Goal: Information Seeking & Learning: Learn about a topic

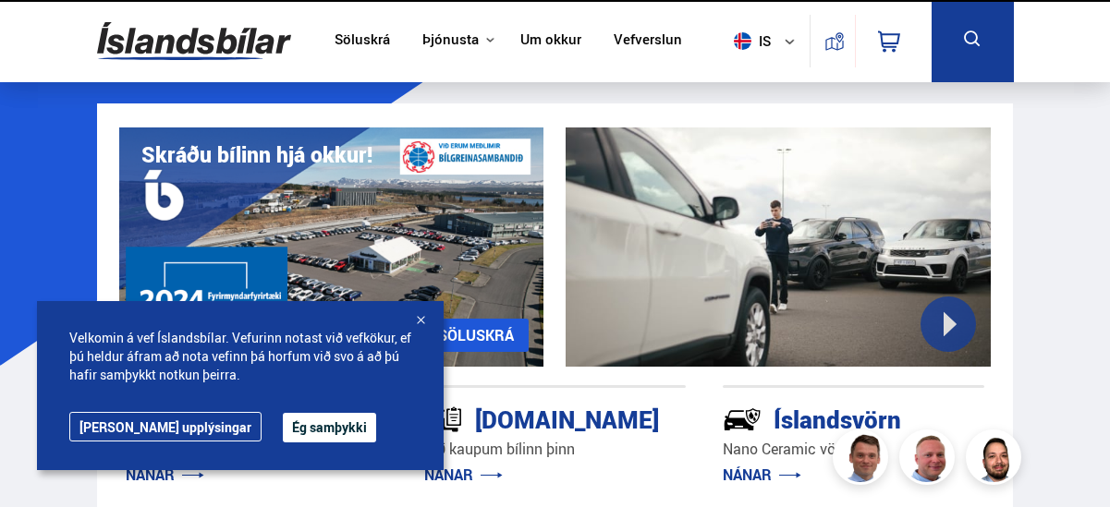
scroll to position [590, 0]
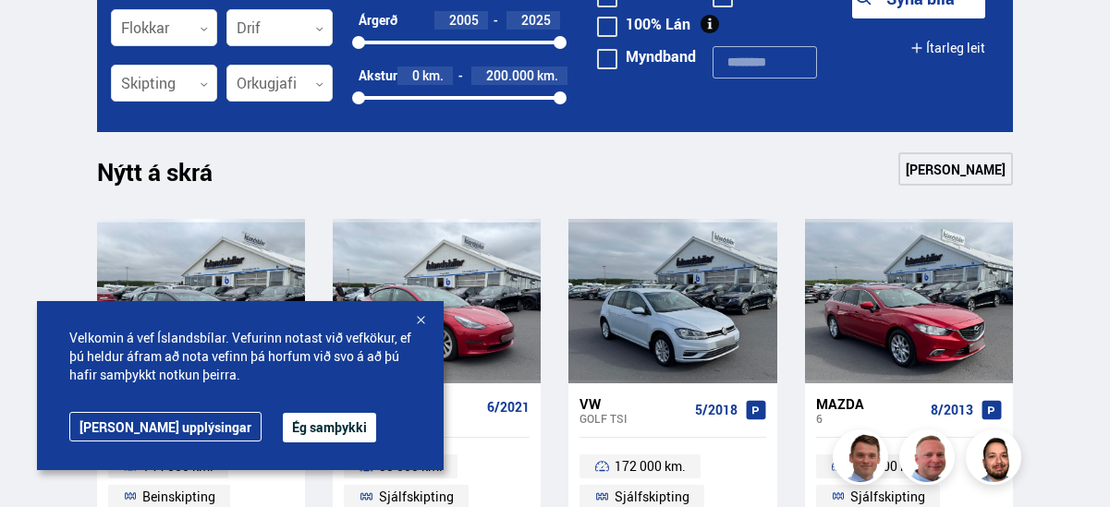
click at [421, 319] on div at bounding box center [420, 321] width 18 height 18
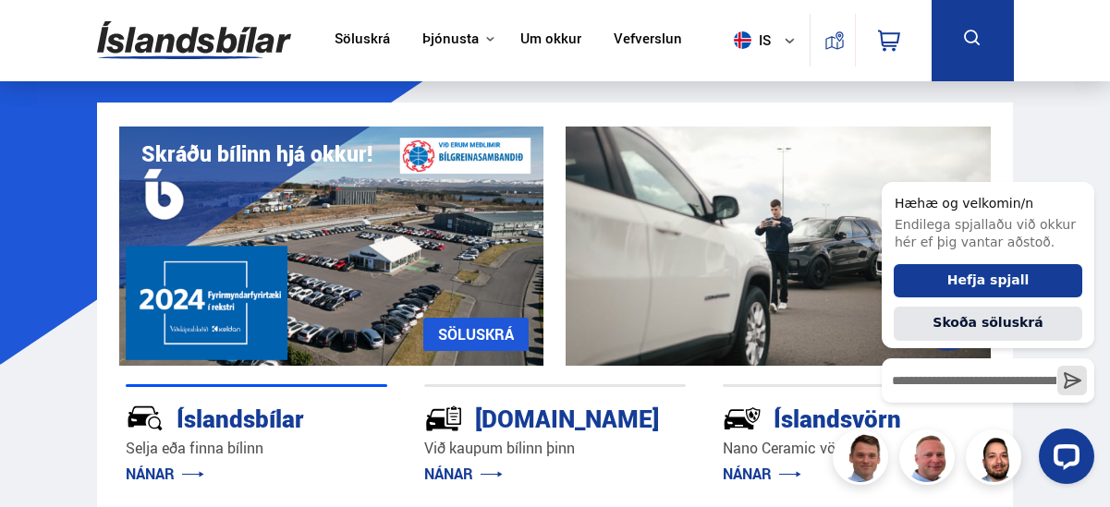
scroll to position [0, 0]
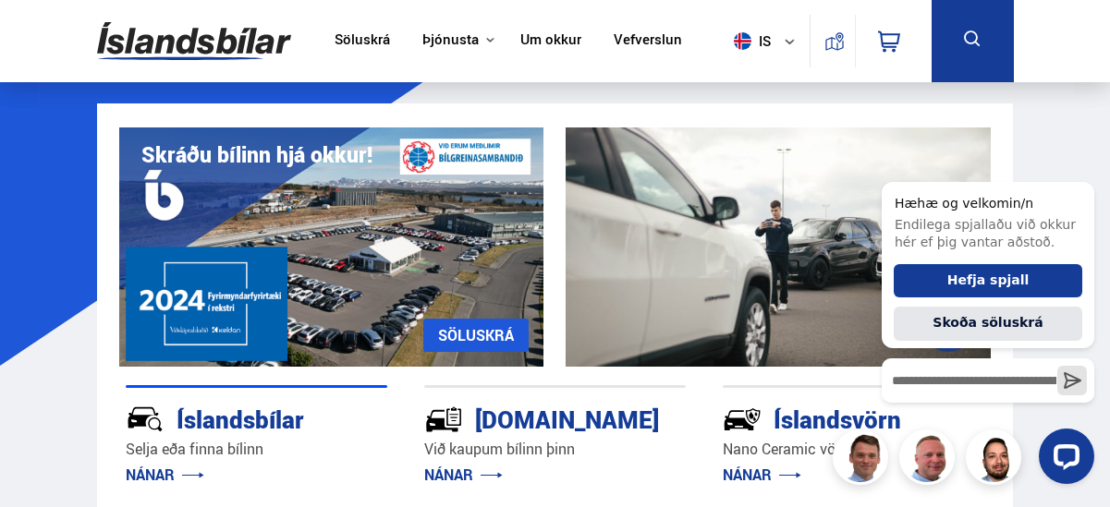
click at [557, 38] on link "Um okkur" at bounding box center [550, 40] width 61 height 19
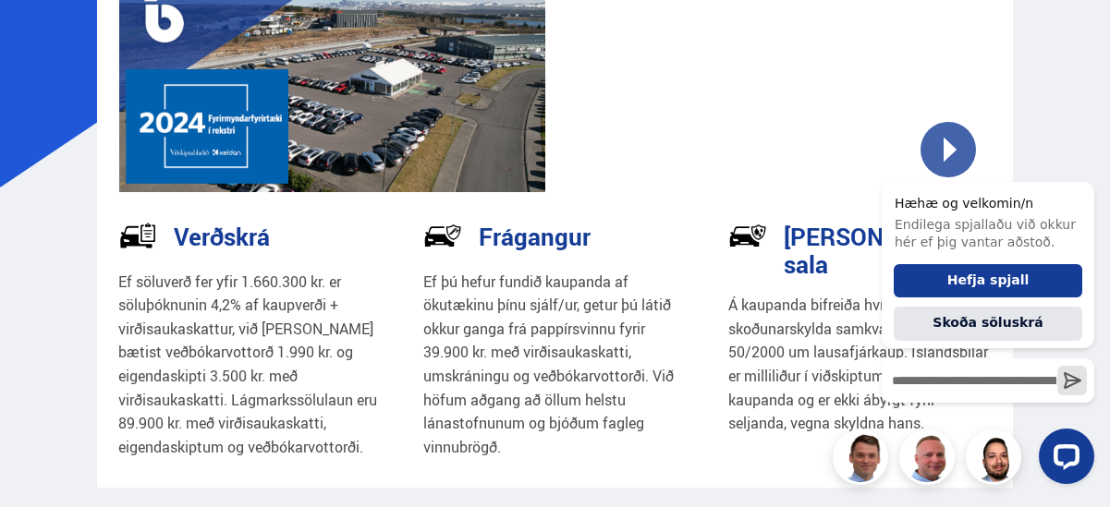
scroll to position [185, 0]
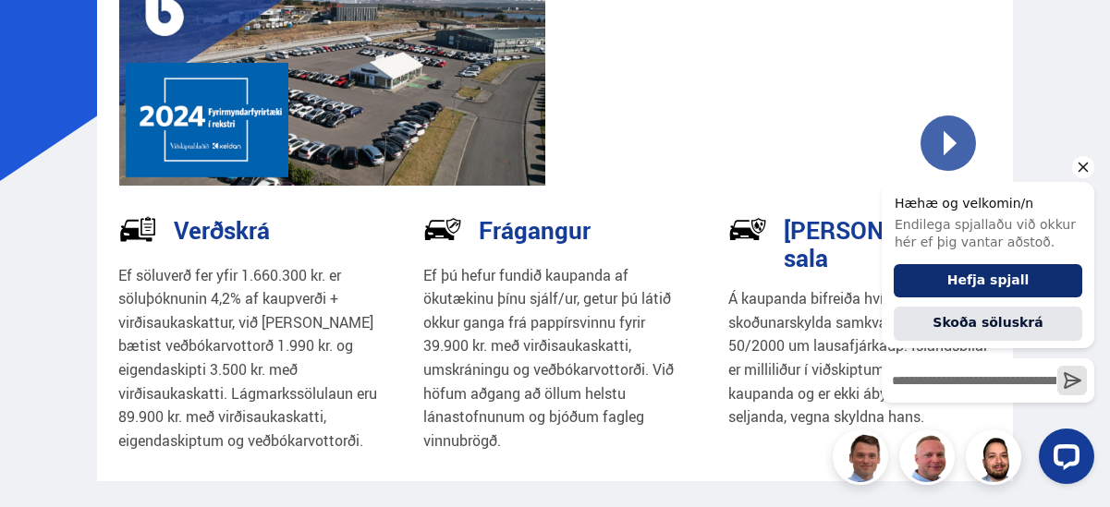
click at [1022, 281] on button "Hefja spjall" at bounding box center [988, 281] width 189 height 34
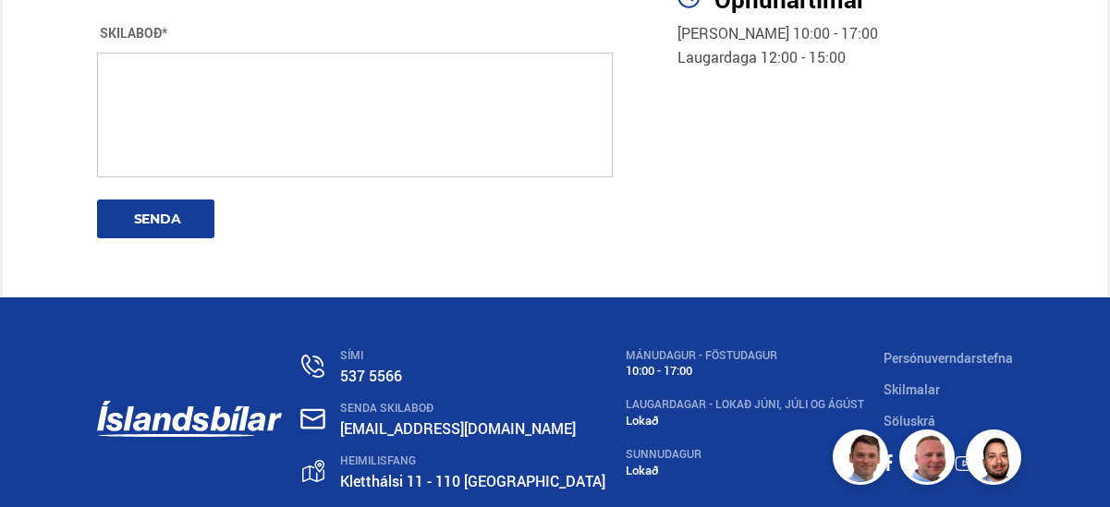
scroll to position [3964, 0]
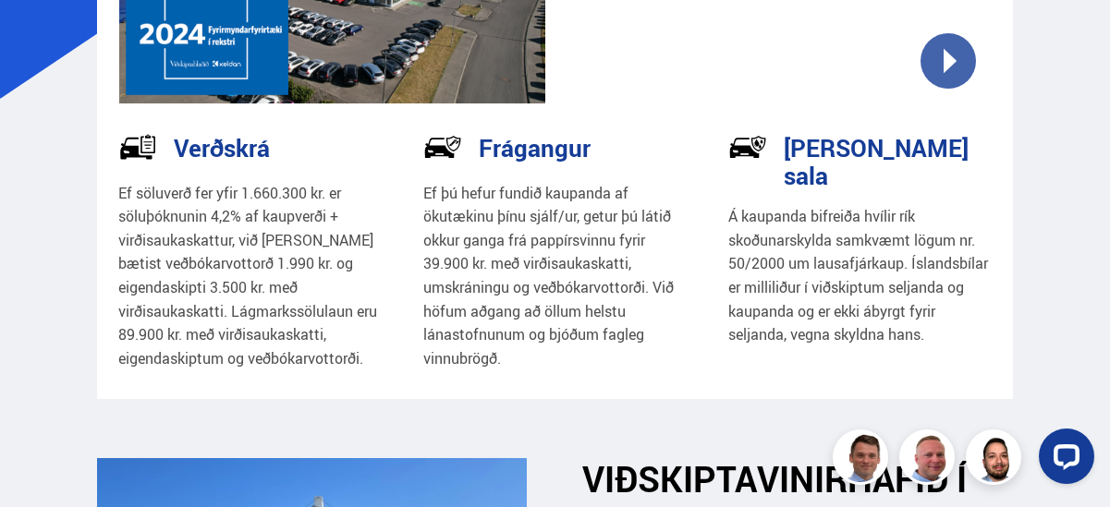
scroll to position [0, 0]
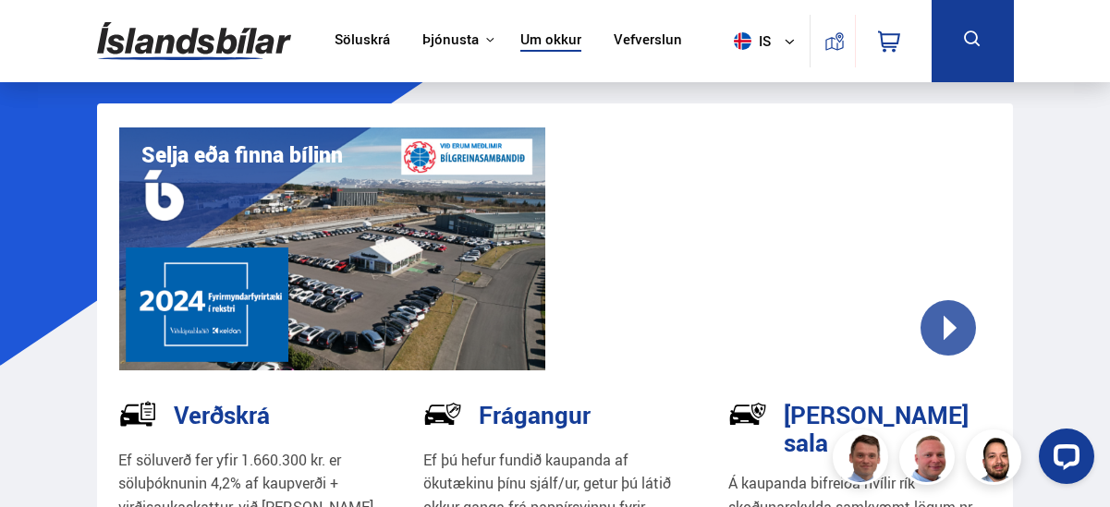
click at [360, 35] on link "Söluskrá" at bounding box center [362, 40] width 55 height 19
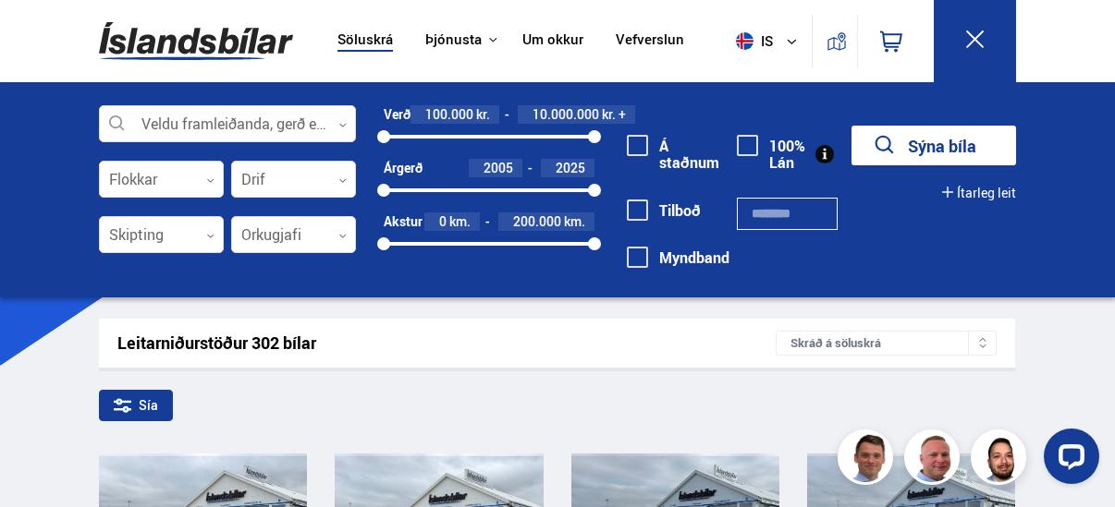
click at [555, 39] on link "Um okkur" at bounding box center [552, 40] width 61 height 19
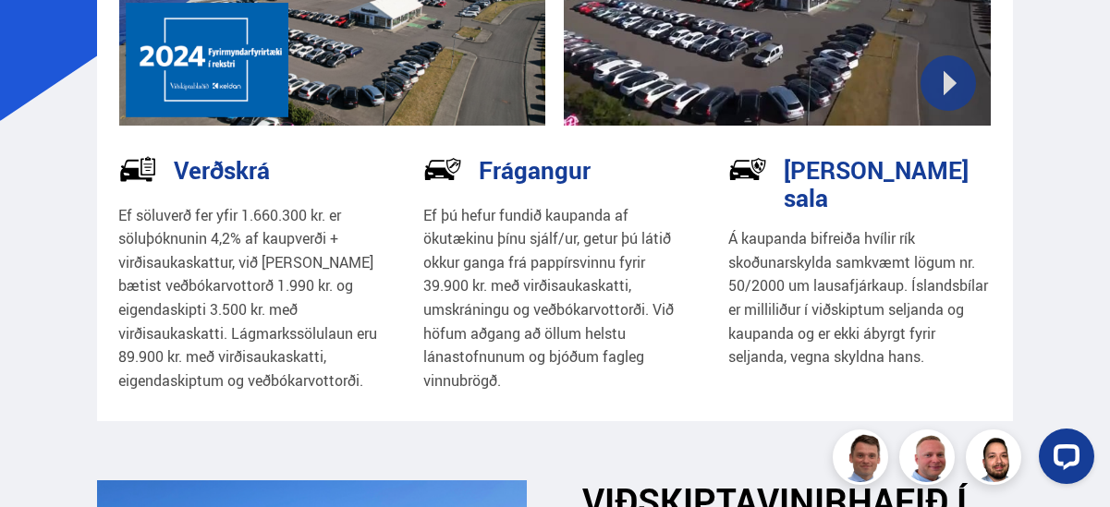
scroll to position [277, 0]
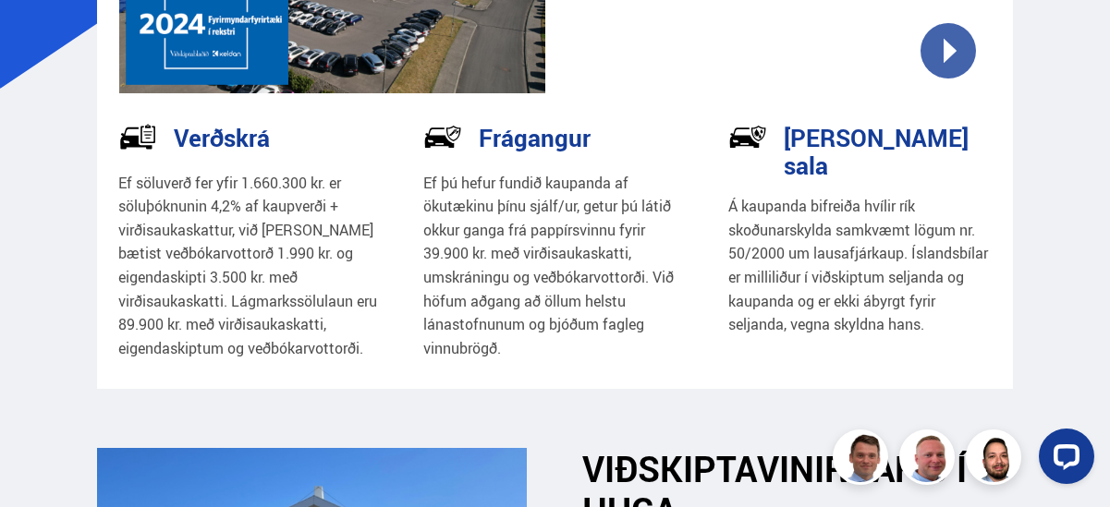
click at [838, 141] on h3 "[PERSON_NAME] sala" at bounding box center [874, 151] width 180 height 55
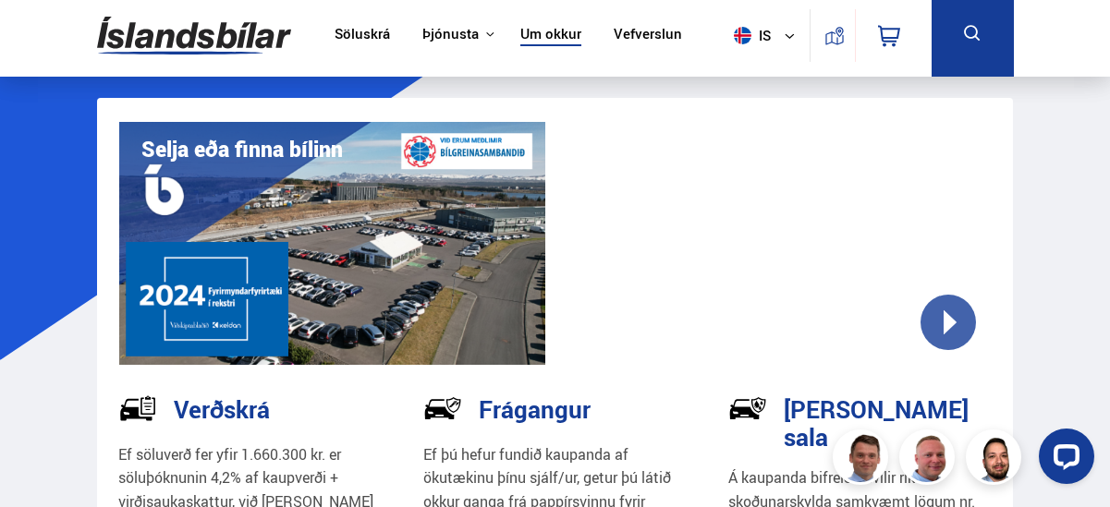
scroll to position [0, 0]
